Goal: Check status: Check status

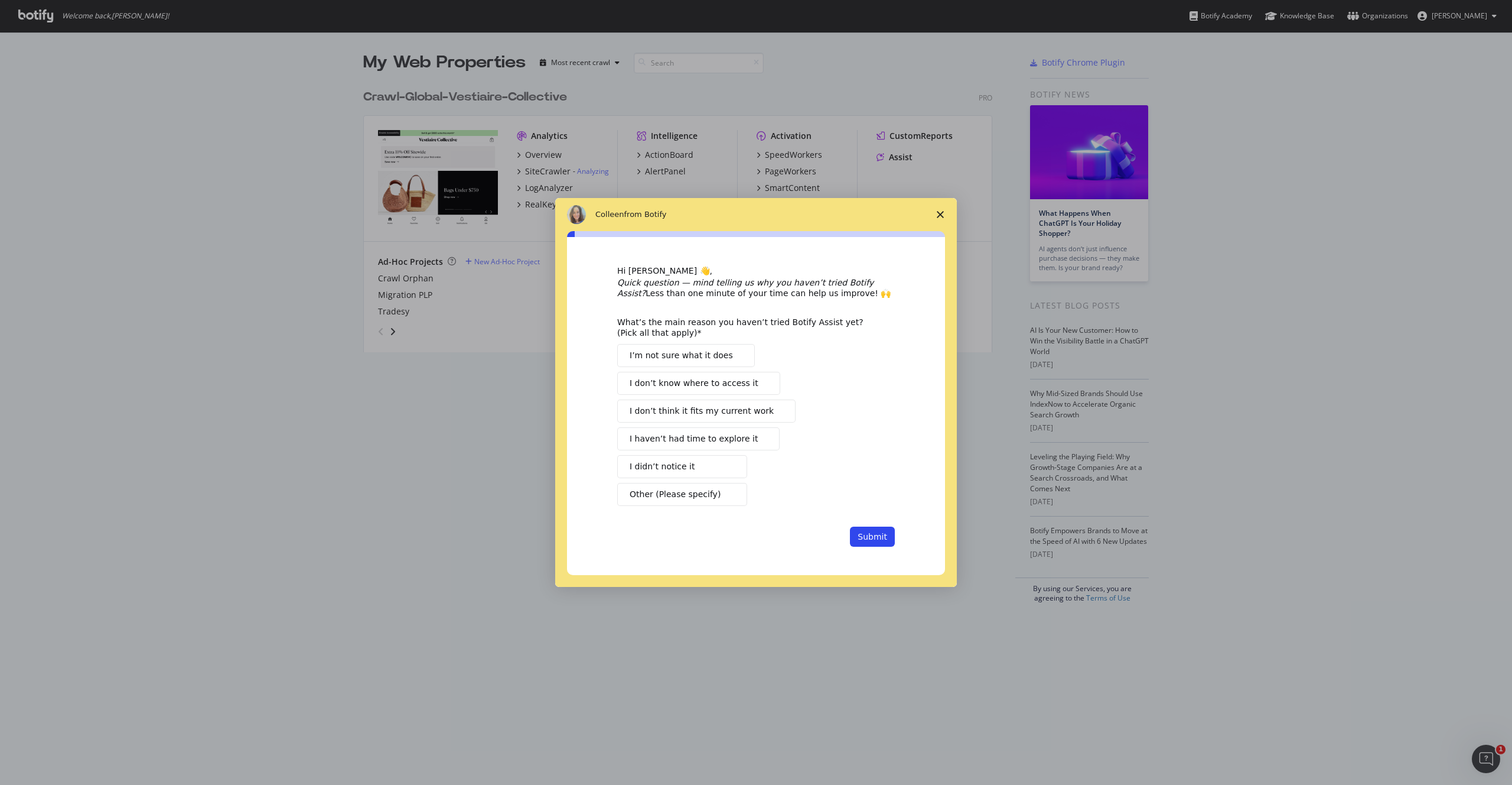
click at [939, 211] on icon "Close survey" at bounding box center [940, 215] width 7 height 7
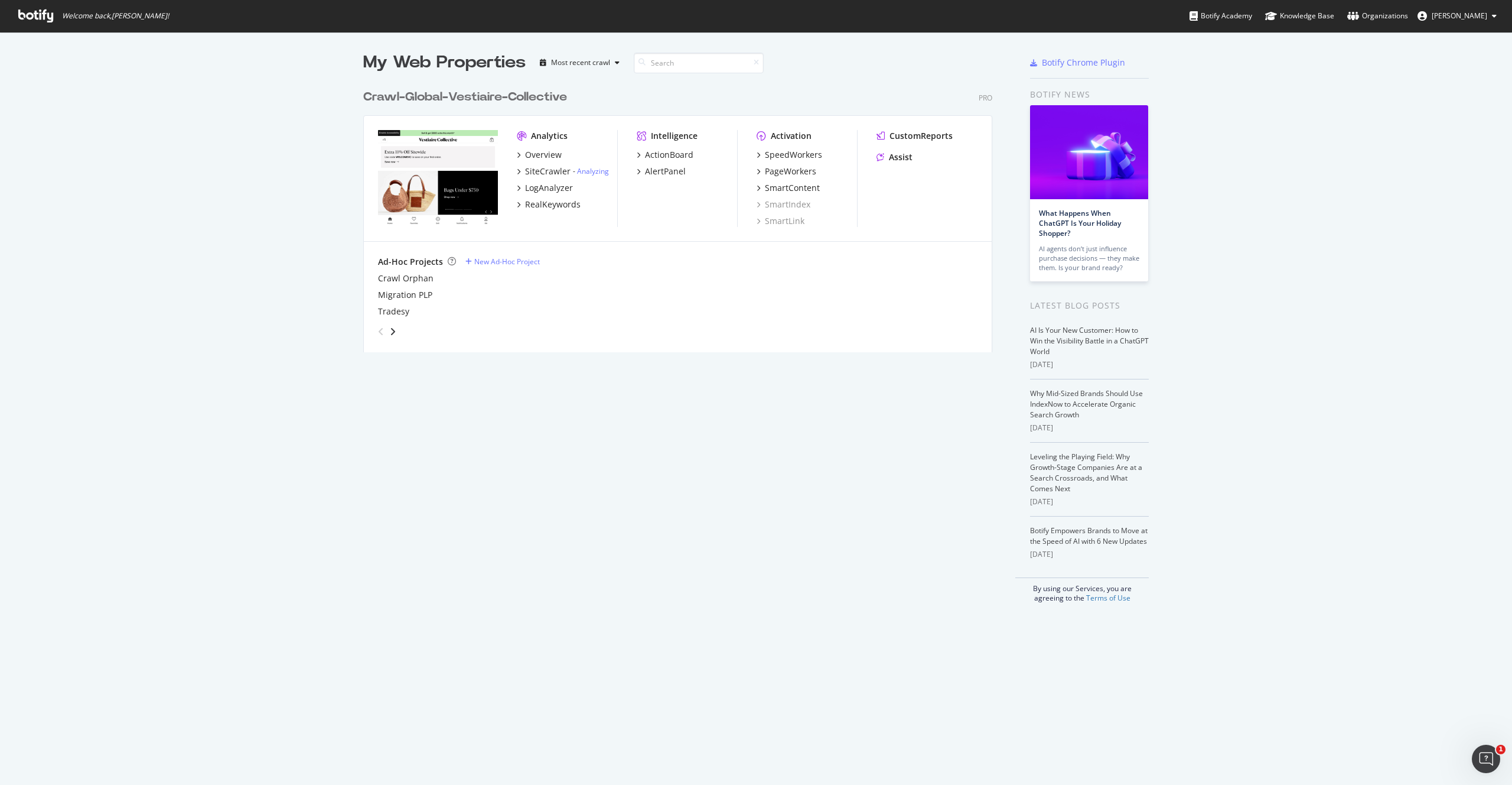
click at [399, 91] on div "Crawl-Global-Vestiaire-Collective" at bounding box center [465, 97] width 204 height 17
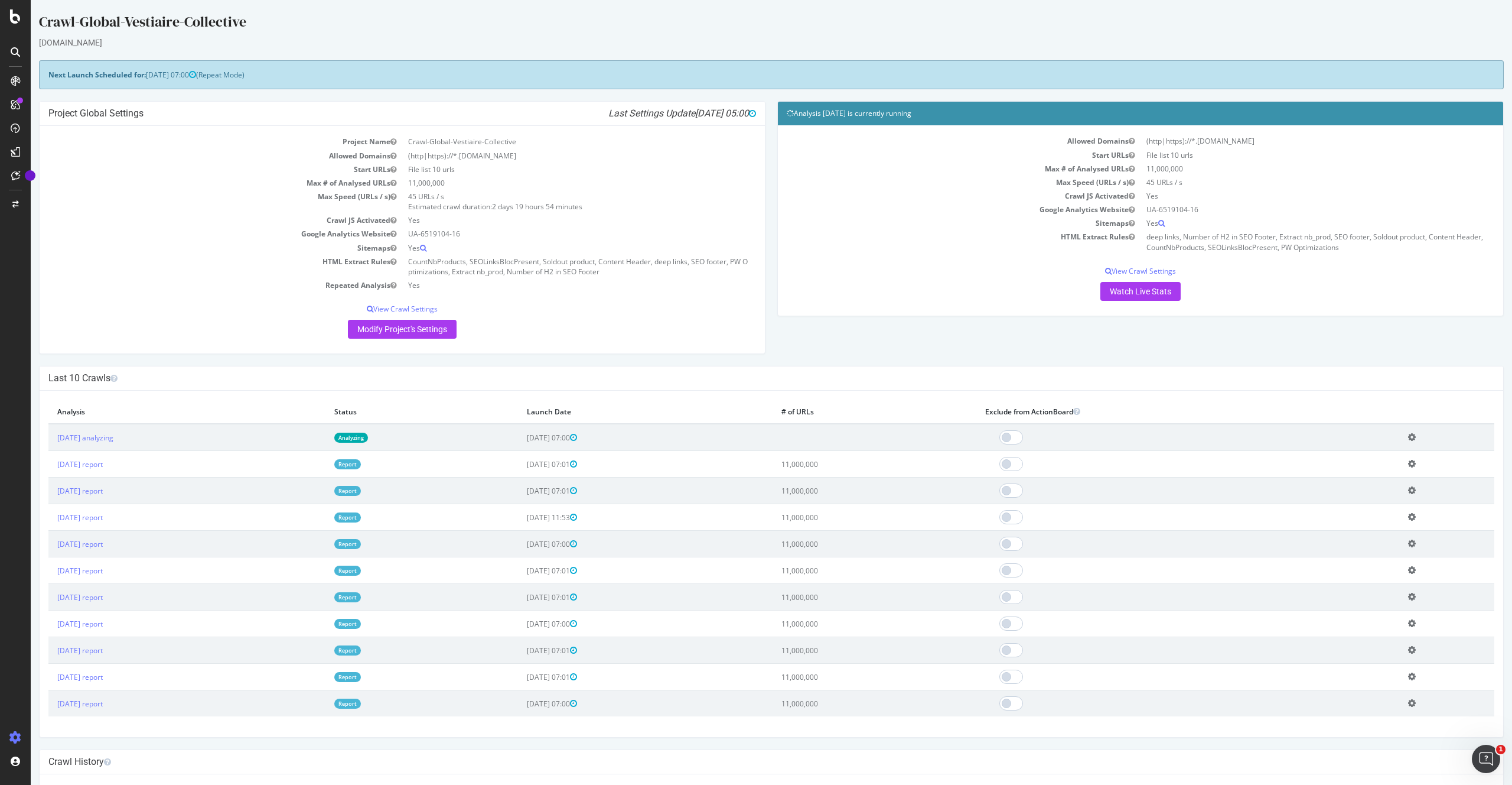
click at [204, 453] on td "[DATE] report" at bounding box center [187, 465] width 277 height 27
click at [15, 101] on icon at bounding box center [15, 105] width 10 height 10
